Goal: Transaction & Acquisition: Purchase product/service

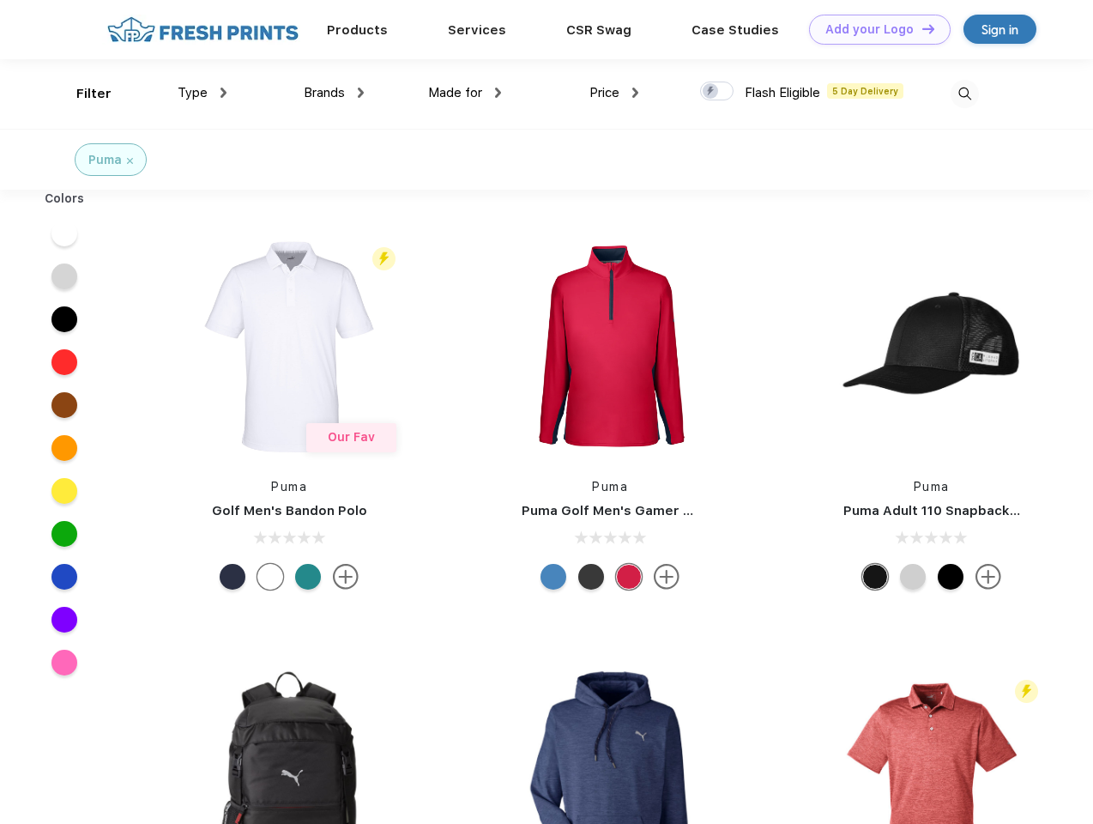
click at [873, 29] on link "Add your Logo Design Tool" at bounding box center [880, 30] width 142 height 30
click at [0, 0] on div "Design Tool" at bounding box center [0, 0] width 0 height 0
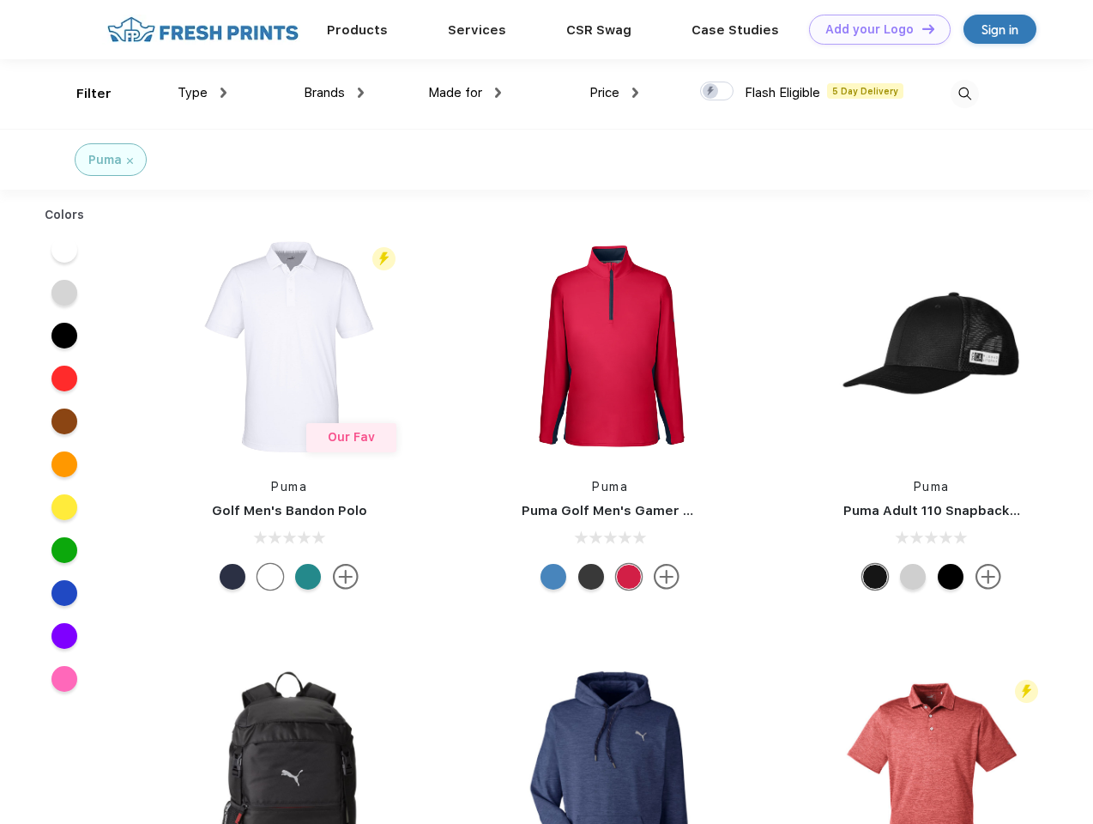
click at [921, 28] on link "Add your Logo Design Tool" at bounding box center [880, 30] width 142 height 30
click at [82, 94] on div "Filter" at bounding box center [93, 94] width 35 height 20
click at [202, 93] on span "Type" at bounding box center [193, 92] width 30 height 15
click at [334, 93] on span "Brands" at bounding box center [324, 92] width 41 height 15
click at [465, 93] on span "Made for" at bounding box center [455, 92] width 54 height 15
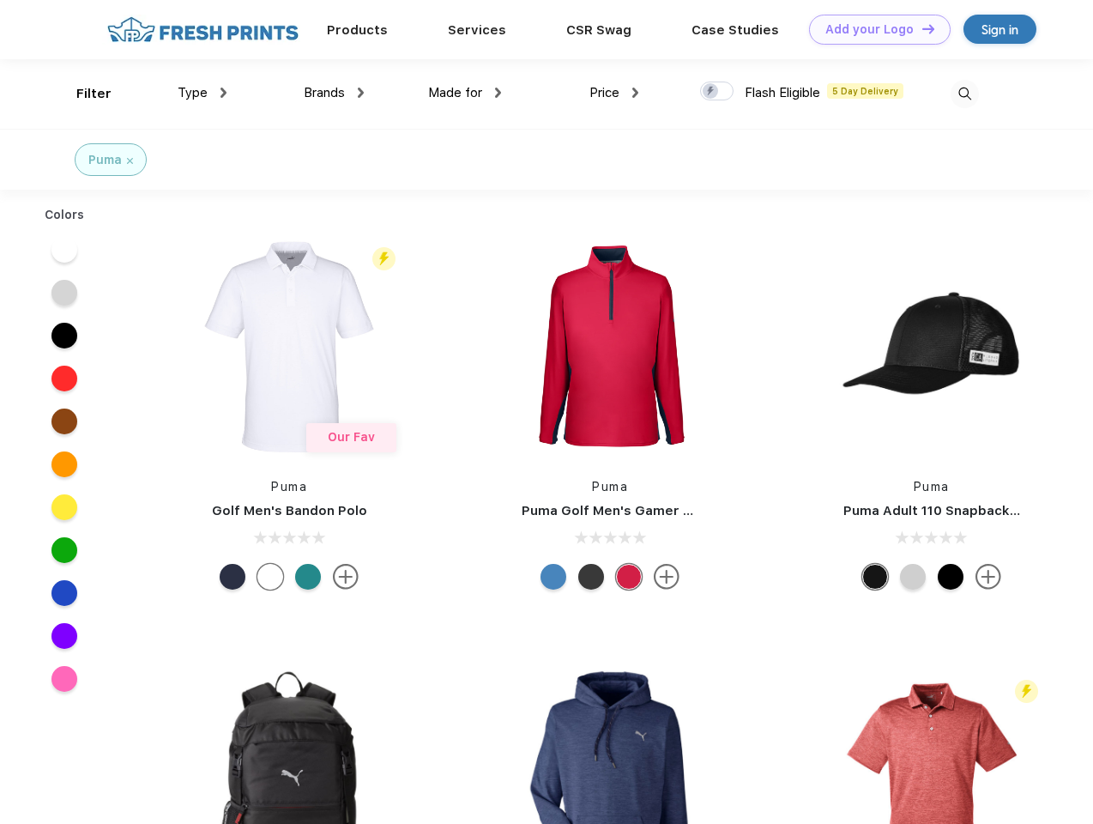
click at [614, 93] on span "Price" at bounding box center [604, 92] width 30 height 15
click at [717, 92] on div at bounding box center [716, 91] width 33 height 19
click at [711, 92] on input "checkbox" at bounding box center [705, 86] width 11 height 11
click at [964, 94] on img at bounding box center [965, 94] width 28 height 28
